Goal: Transaction & Acquisition: Book appointment/travel/reservation

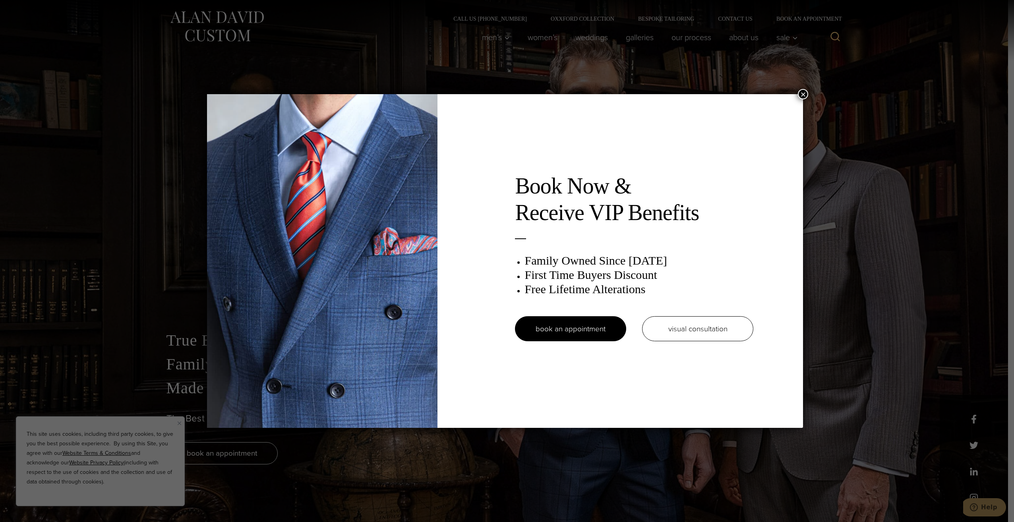
click at [806, 91] on button "×" at bounding box center [803, 94] width 10 height 10
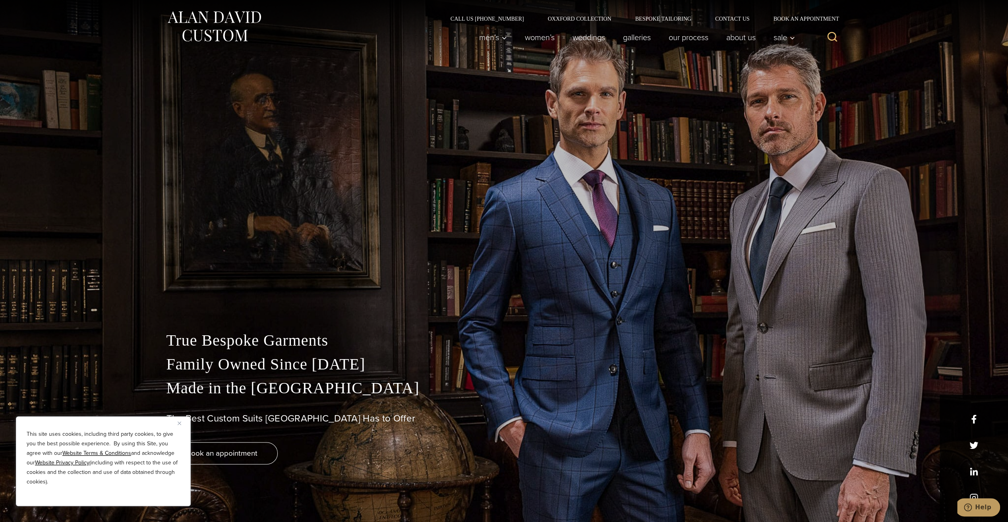
click at [180, 423] on img "Close" at bounding box center [180, 424] width 4 height 4
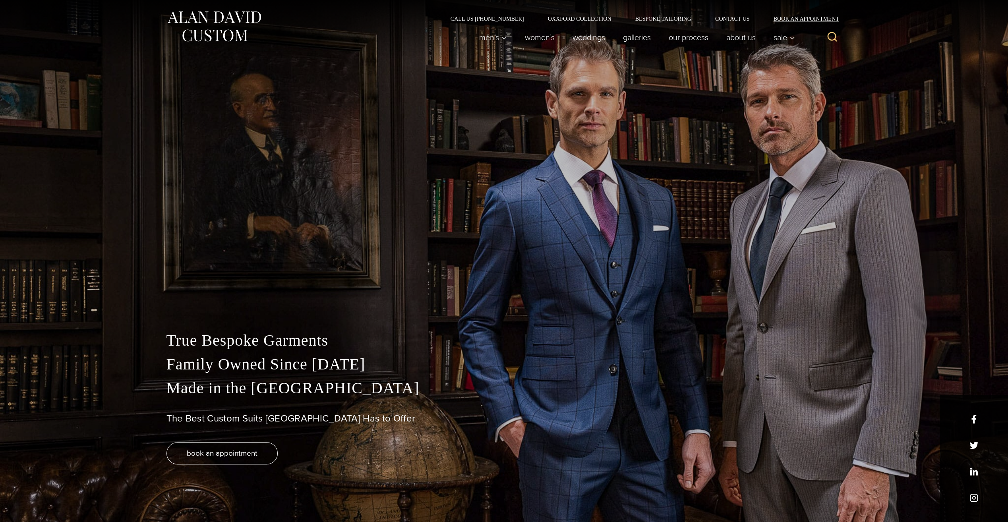
drag, startPoint x: 823, startPoint y: 17, endPoint x: 827, endPoint y: 17, distance: 4.4
click at [823, 17] on link "Book an Appointment" at bounding box center [802, 19] width 80 height 6
